Goal: Task Accomplishment & Management: Manage account settings

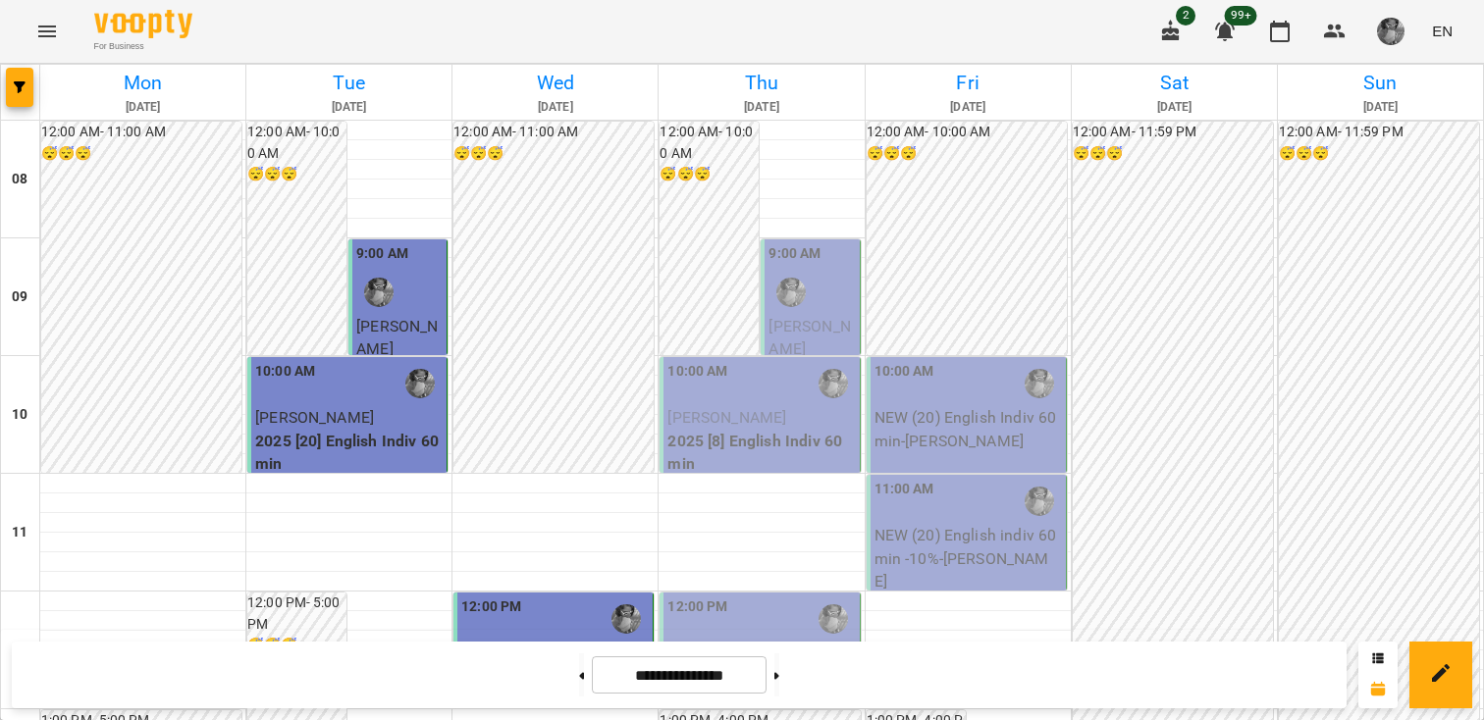
click at [828, 299] on div "9:00 AM" at bounding box center [811, 279] width 86 height 72
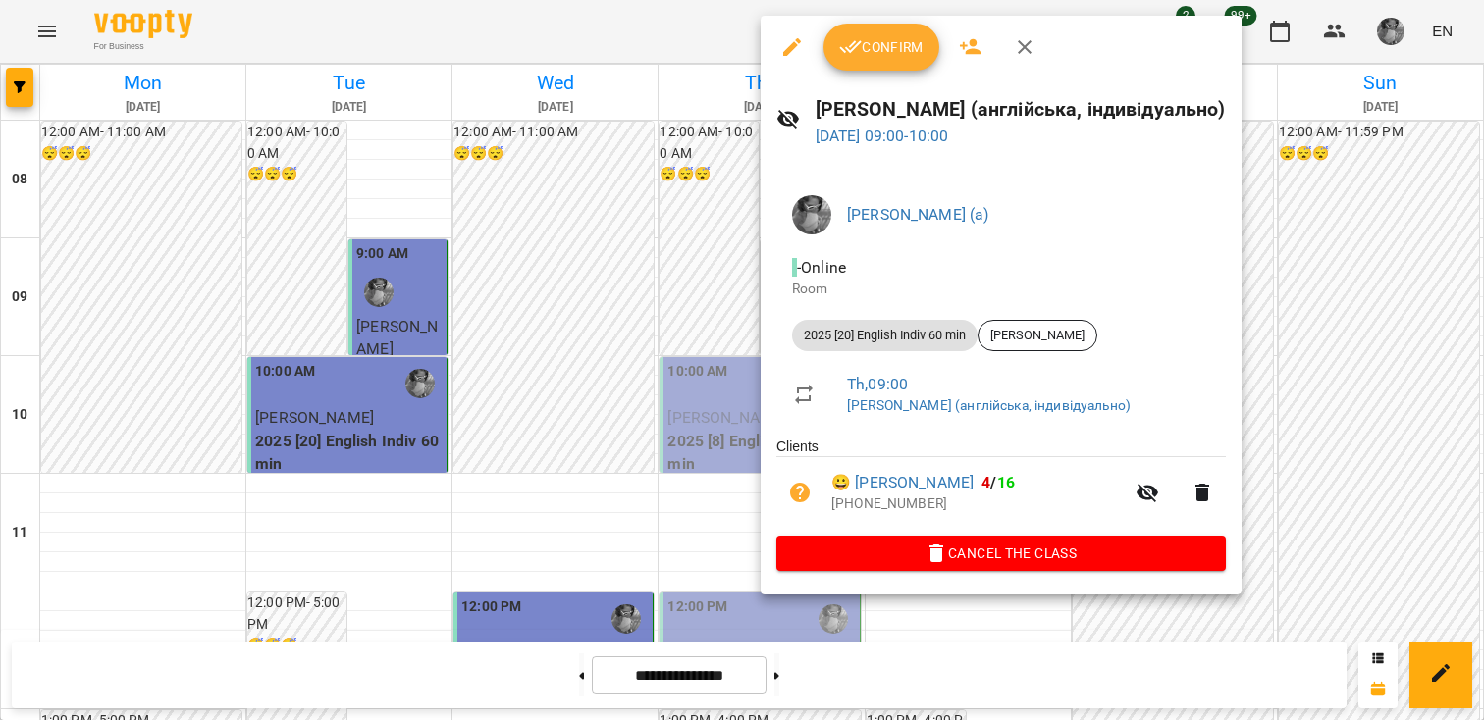
click at [867, 63] on button "Confirm" at bounding box center [881, 47] width 116 height 47
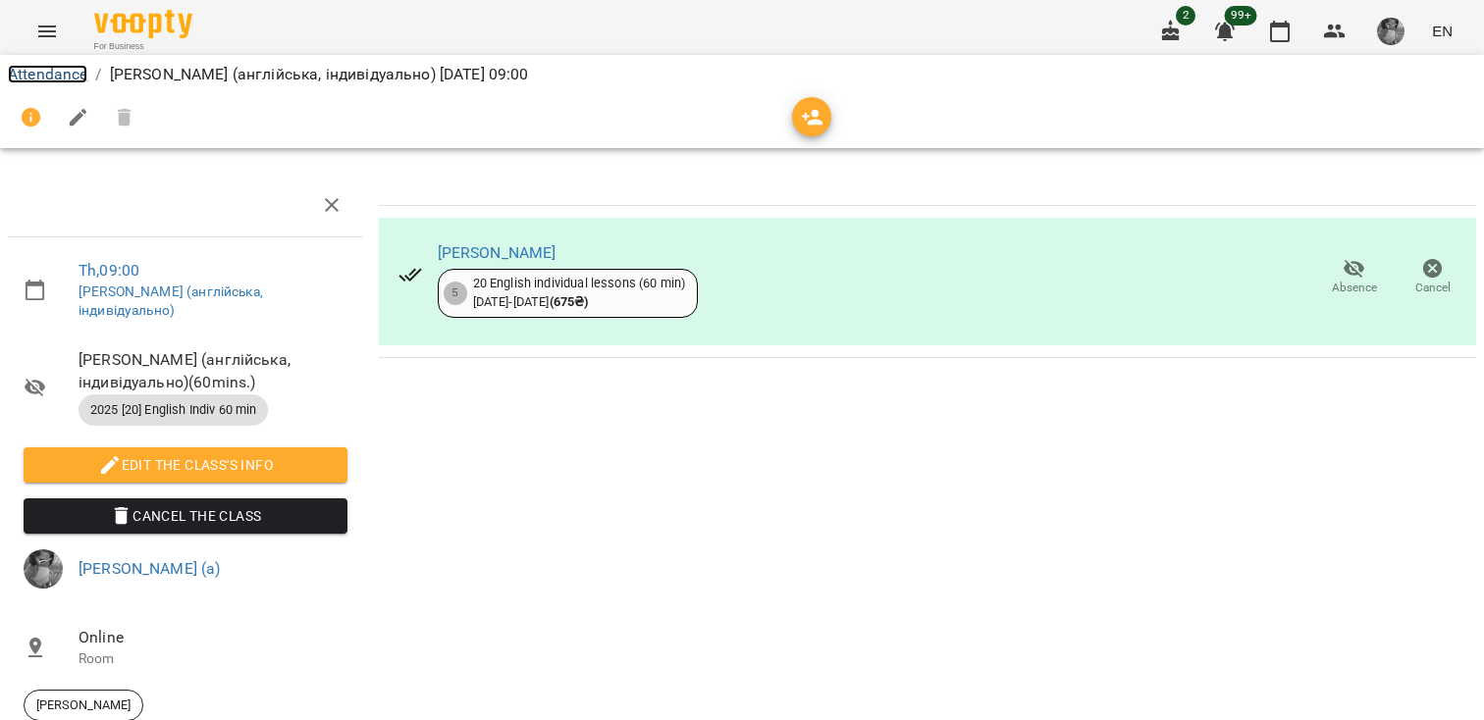
click at [69, 81] on link "Attendance" at bounding box center [47, 74] width 79 height 19
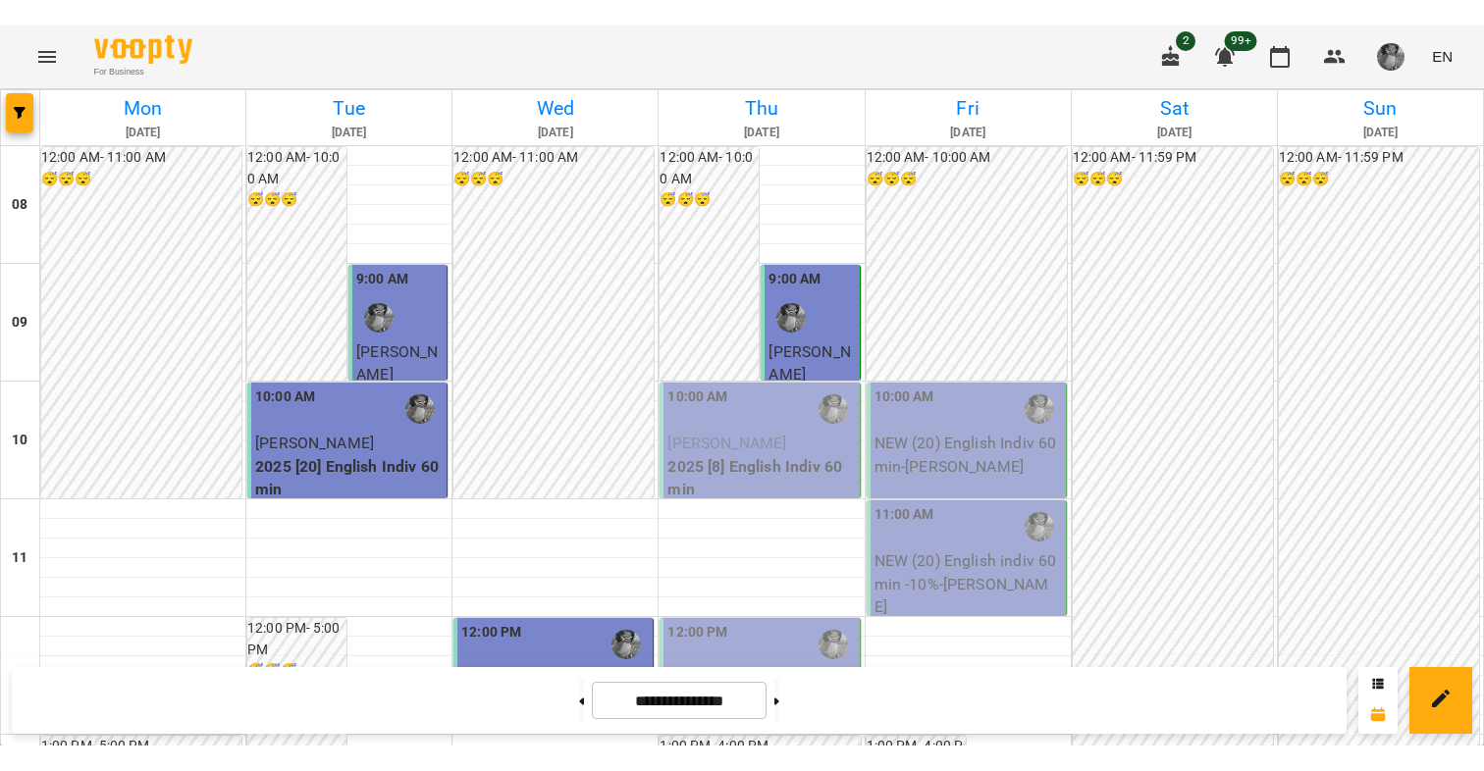
scroll to position [105, 0]
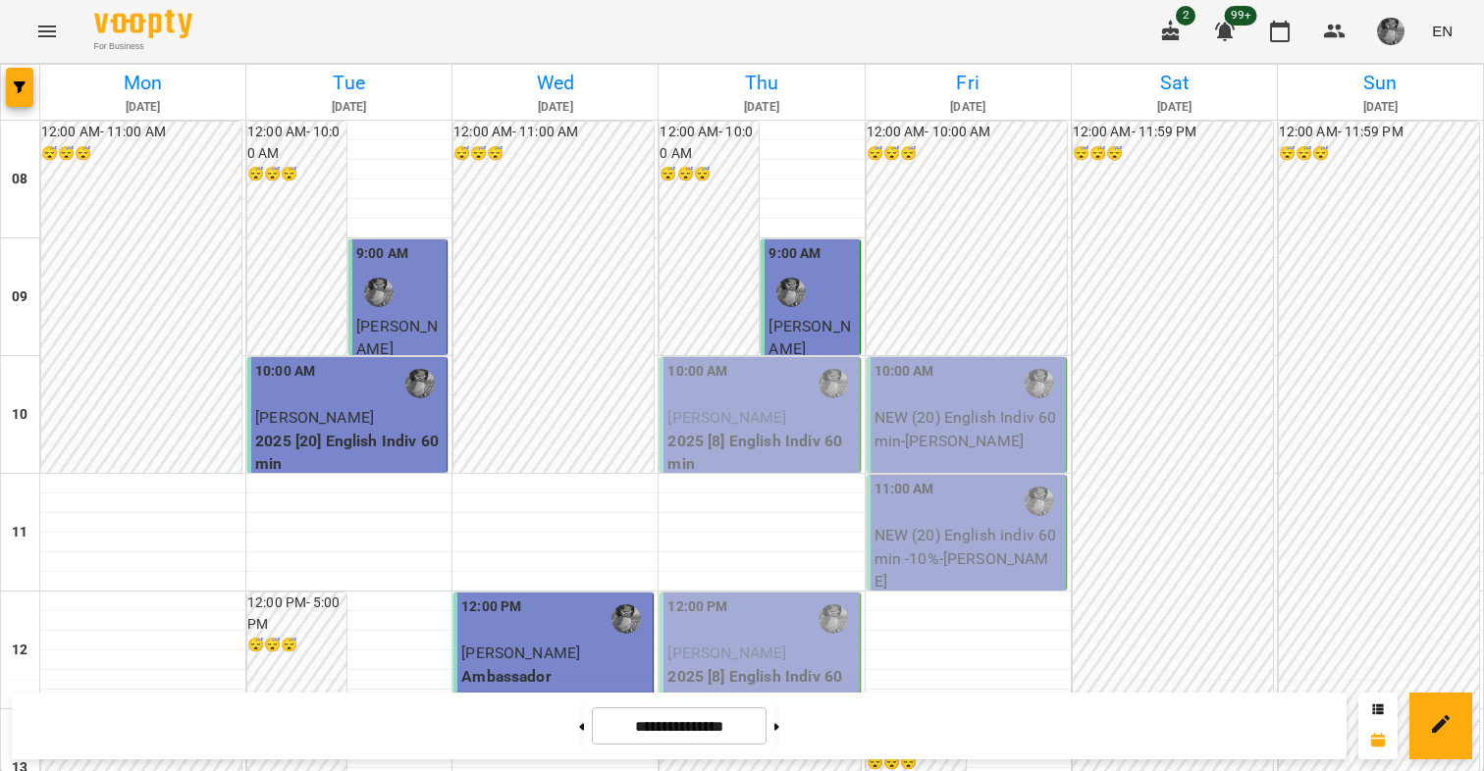
click at [738, 408] on span "[PERSON_NAME]" at bounding box center [726, 417] width 119 height 19
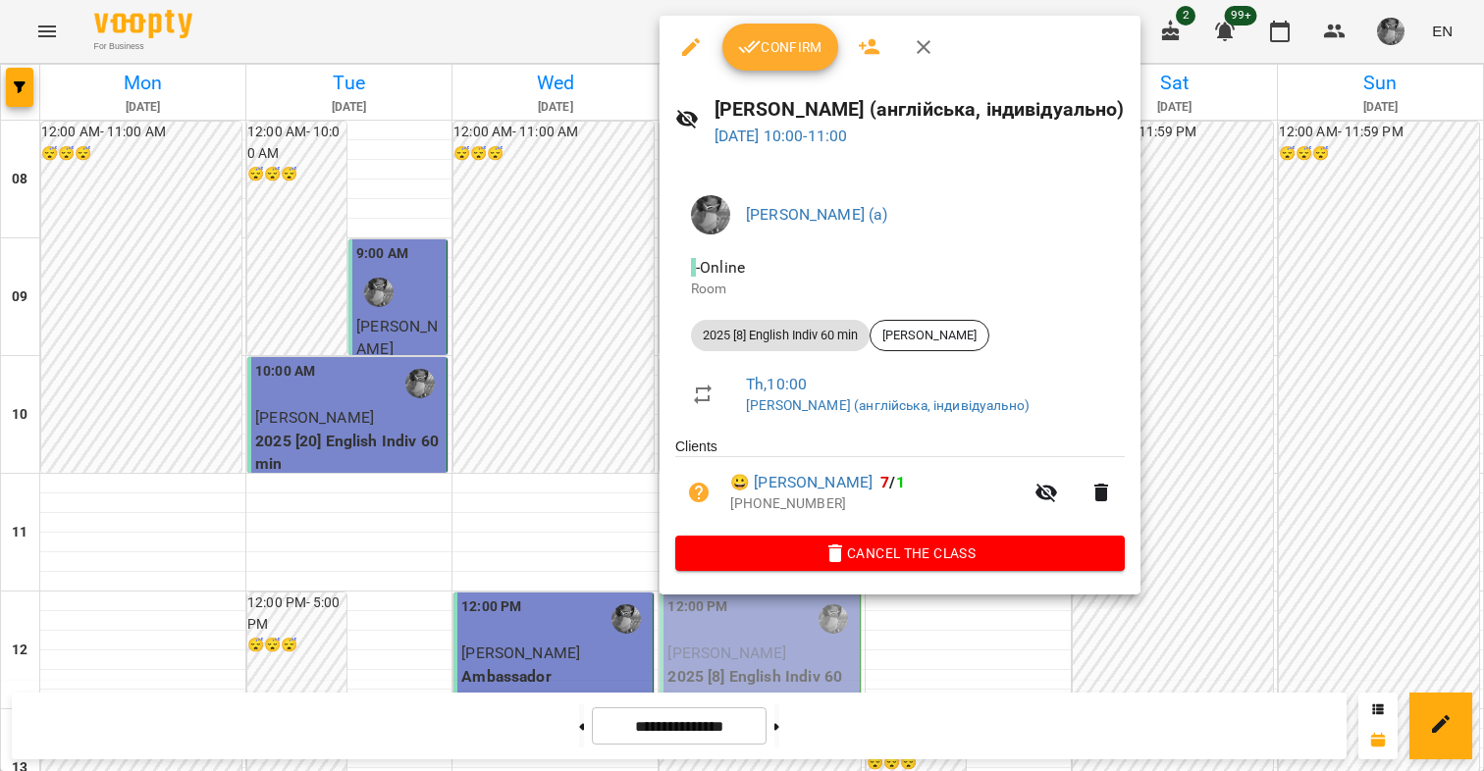
click at [773, 61] on button "Confirm" at bounding box center [780, 47] width 116 height 47
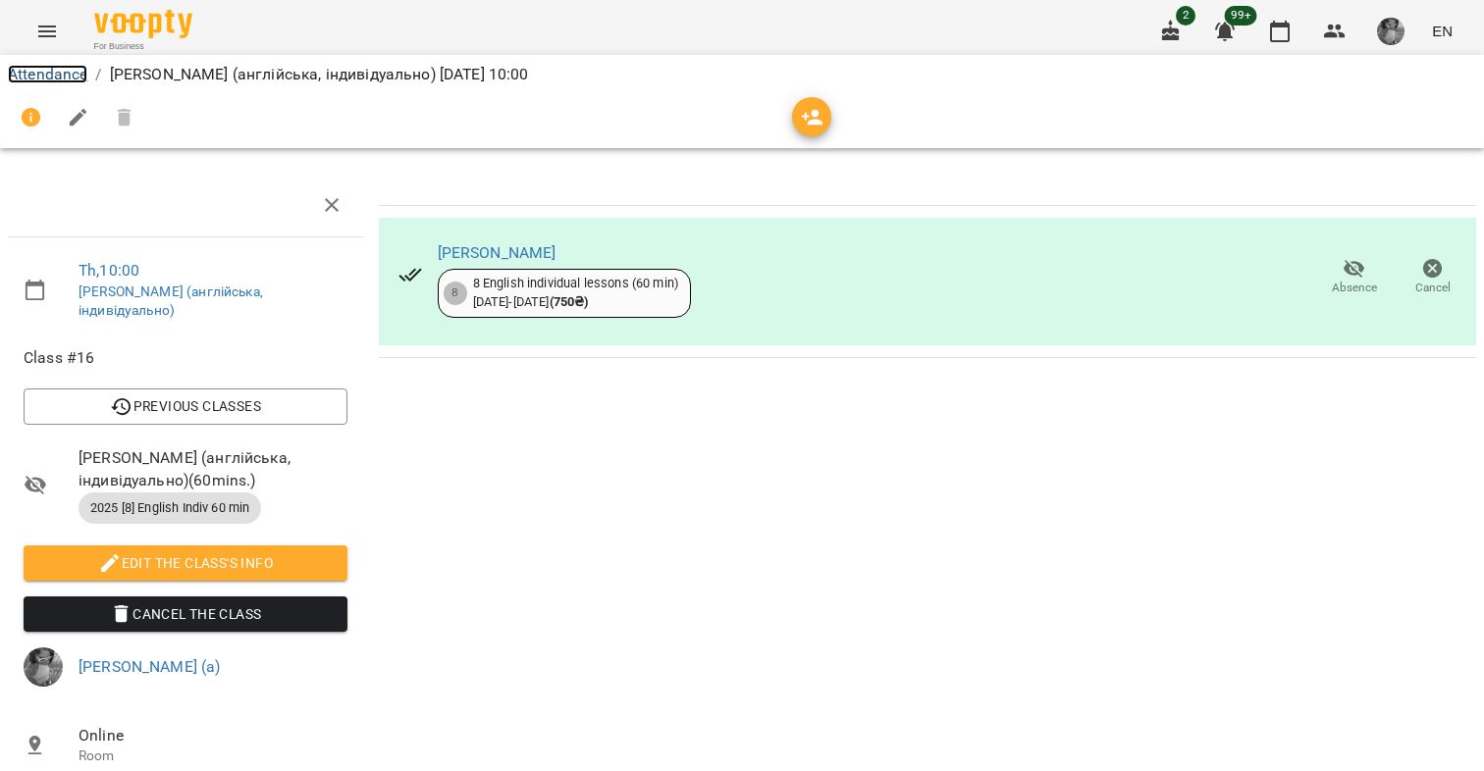
click at [51, 76] on link "Attendance" at bounding box center [47, 74] width 79 height 19
